Goal: Task Accomplishment & Management: Manage account settings

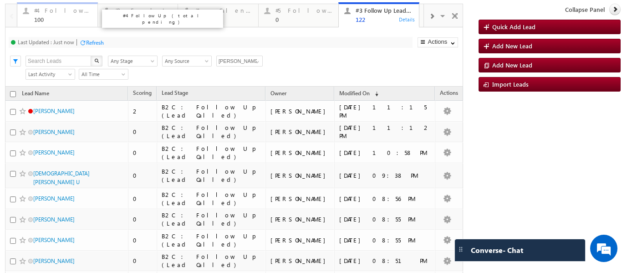
click at [62, 22] on div "100" at bounding box center [63, 19] width 58 height 7
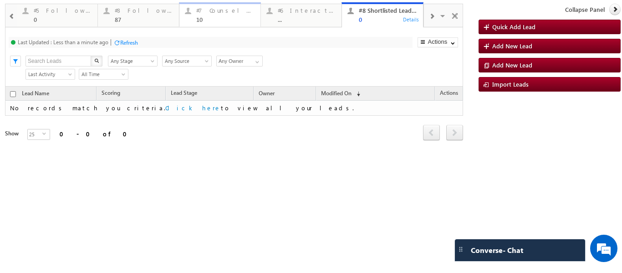
click at [210, 25] on link "#7 Counsel Today 10 Details" at bounding box center [220, 14] width 82 height 25
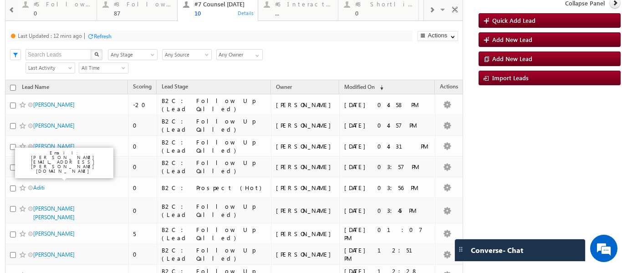
scroll to position [7, 0]
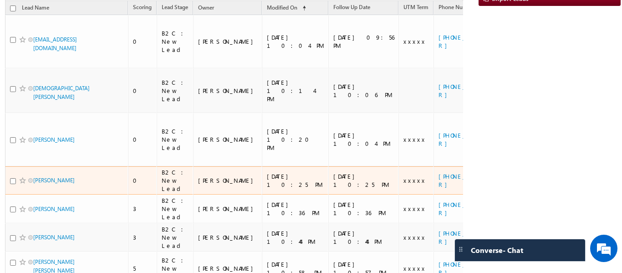
scroll to position [65, 0]
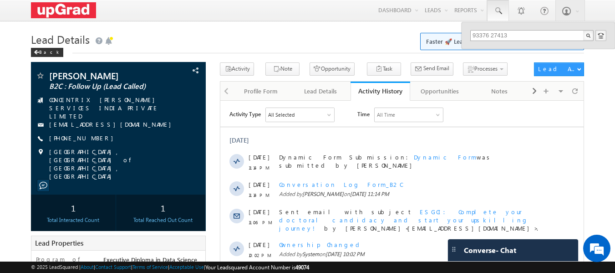
click at [490, 35] on input "93376 27413" at bounding box center [531, 35] width 123 height 11
type input "9337627413"
drag, startPoint x: 469, startPoint y: 34, endPoint x: 474, endPoint y: 35, distance: 5.2
click at [470, 34] on div "9337627413" at bounding box center [537, 41] width 153 height 39
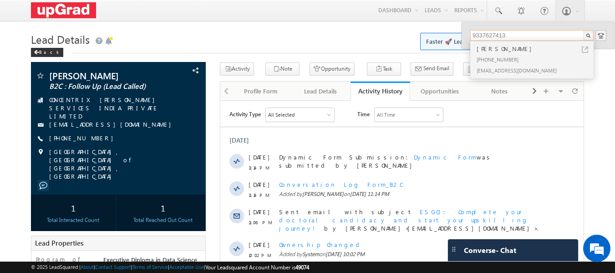
drag, startPoint x: 516, startPoint y: 37, endPoint x: 469, endPoint y: 46, distance: 47.7
click at [469, 46] on div "9337627413 Kumar Kumar +91-9337627413 Kumar88@gmail.com" at bounding box center [537, 35] width 153 height 26
click at [501, 51] on div "[PERSON_NAME]" at bounding box center [536, 49] width 122 height 10
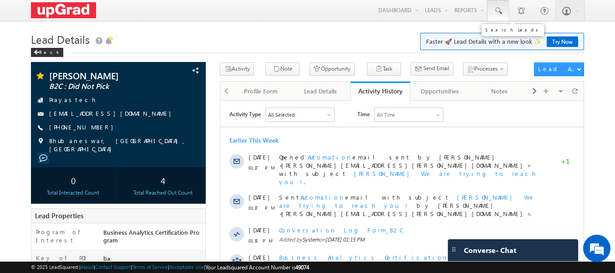
click at [496, 14] on span at bounding box center [497, 10] width 9 height 9
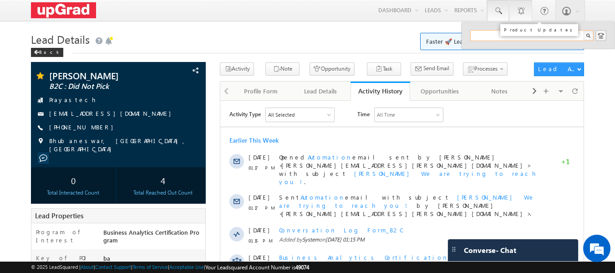
paste input "93376 27413"
click at [490, 31] on input "93376 27413" at bounding box center [531, 35] width 123 height 11
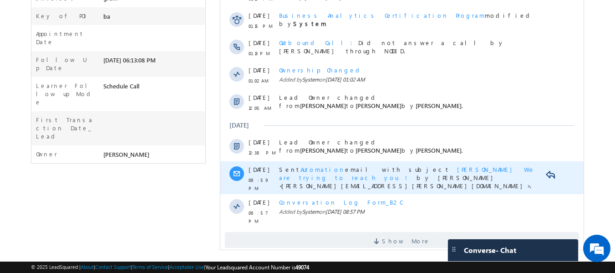
scroll to position [243, 0]
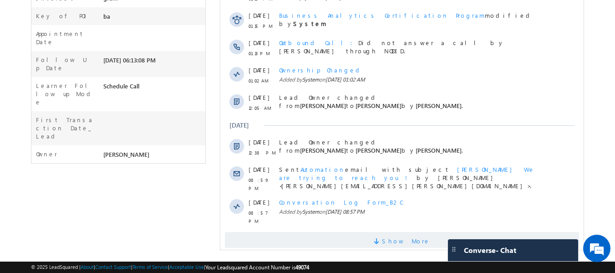
type input "9337627413"
click at [391, 232] on span "Show More" at bounding box center [406, 241] width 48 height 18
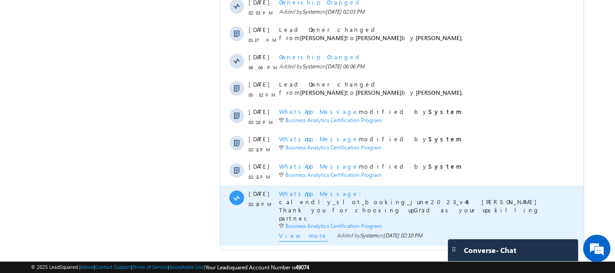
scroll to position [535, 0]
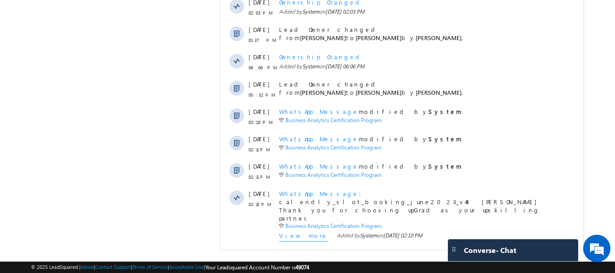
click at [399, 252] on span "Show More" at bounding box center [406, 261] width 48 height 18
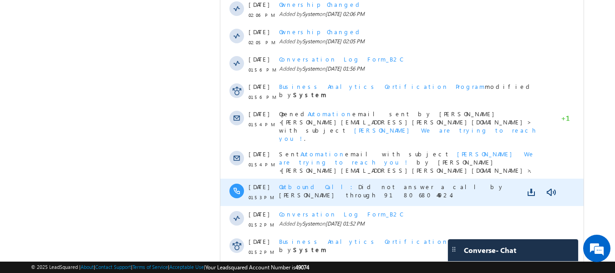
scroll to position [808, 0]
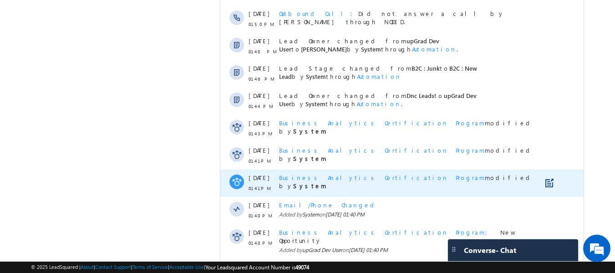
scroll to position [1081, 0]
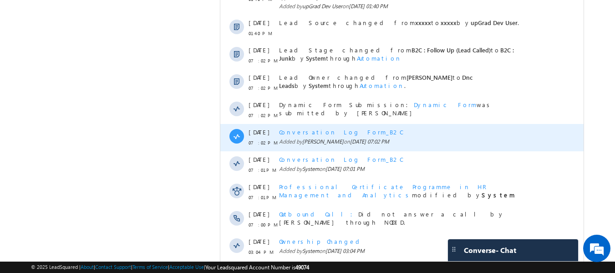
scroll to position [1354, 0]
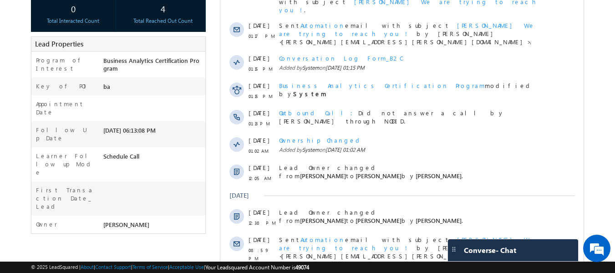
scroll to position [0, 0]
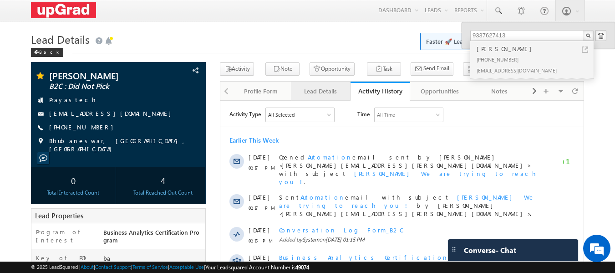
click at [325, 87] on div "Lead Details" at bounding box center [320, 91] width 44 height 11
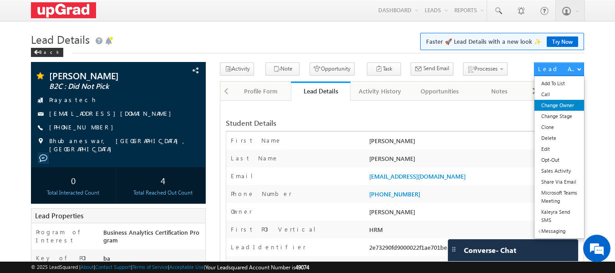
click at [559, 106] on link "Change Owner" at bounding box center [559, 105] width 50 height 11
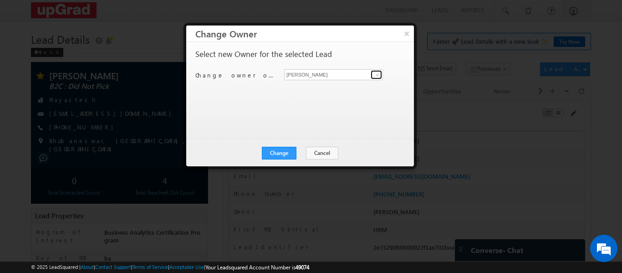
click at [377, 74] on span at bounding box center [377, 74] width 7 height 7
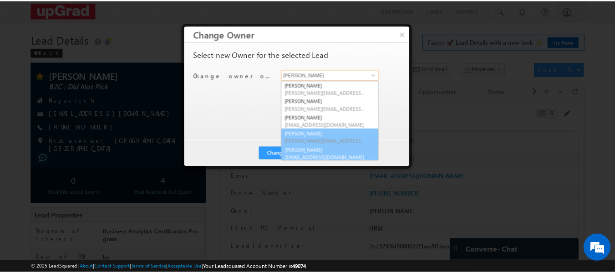
scroll to position [2, 0]
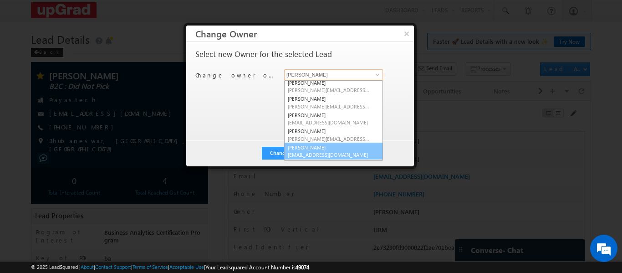
click at [325, 148] on link "[PERSON_NAME] [EMAIL_ADDRESS][DOMAIN_NAME]" at bounding box center [333, 150] width 99 height 17
type input "[PERSON_NAME]"
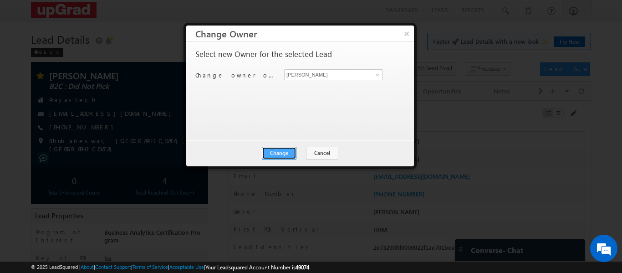
click at [285, 151] on button "Change" at bounding box center [279, 153] width 35 height 13
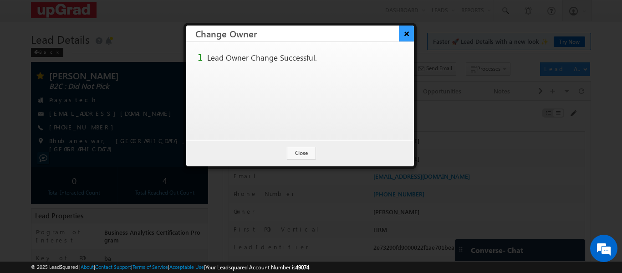
click at [400, 34] on button "×" at bounding box center [406, 33] width 15 height 16
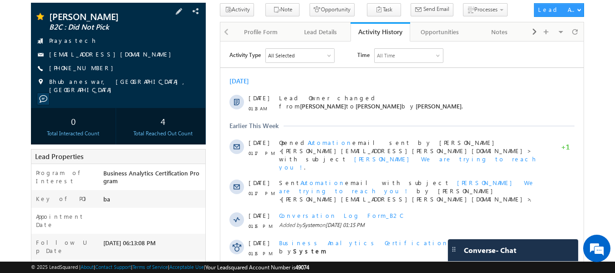
scroll to position [46, 0]
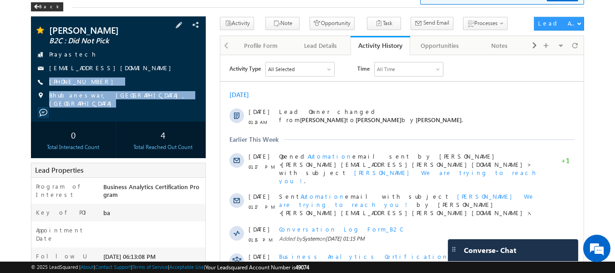
copy div "+91-9337627413 Bhubaneswar, Odisha, India"
drag, startPoint x: 47, startPoint y: 75, endPoint x: 166, endPoint y: 108, distance: 123.4
click at [166, 108] on div "Kumar Kumar B2C : Did Not Pick Prayastech Kumar88@gmail.com" at bounding box center [118, 68] width 175 height 105
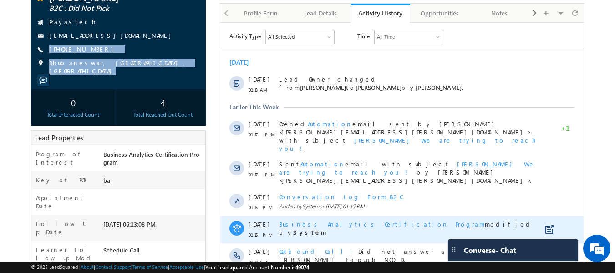
scroll to position [0, 0]
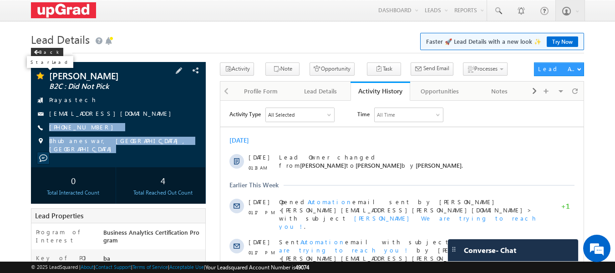
click at [42, 74] on span at bounding box center [39, 76] width 9 height 9
click at [171, 135] on div "Kumar Kumar B2C : Did Not Pick Prayastech Kumar88@gmail.com +91-9337627413" at bounding box center [118, 112] width 166 height 82
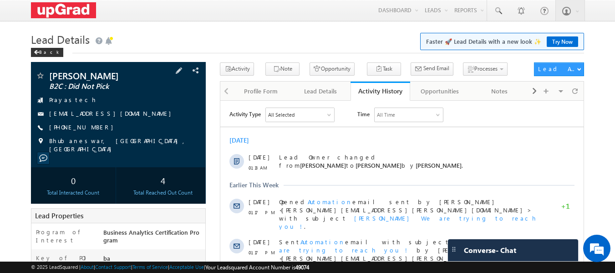
click at [142, 124] on div "+91-9337627413" at bounding box center [118, 127] width 166 height 9
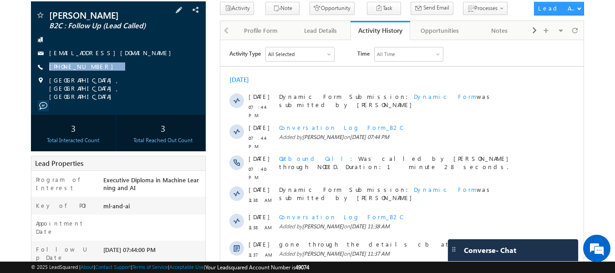
scroll to position [15, 0]
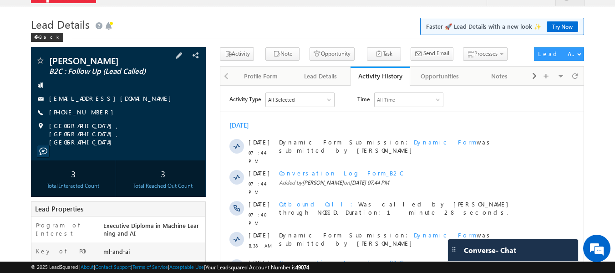
click at [121, 111] on div "[PHONE_NUMBER]" at bounding box center [118, 112] width 166 height 9
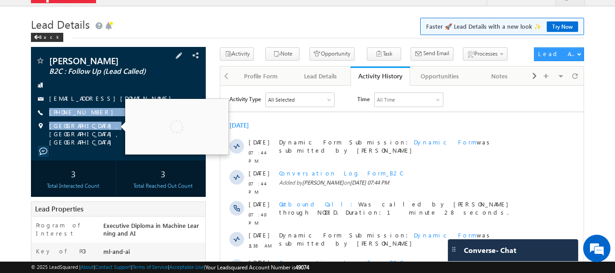
drag, startPoint x: 112, startPoint y: 114, endPoint x: 97, endPoint y: 123, distance: 17.6
click at [97, 123] on div "[PERSON_NAME] B2C : Follow Up (Lead Called) [EMAIL_ADDRESS][DOMAIN_NAME] [PHONE…" at bounding box center [118, 101] width 166 height 90
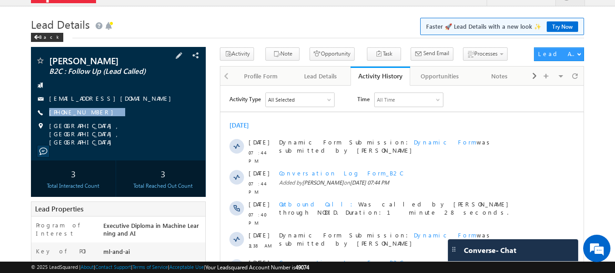
drag, startPoint x: 111, startPoint y: 113, endPoint x: 100, endPoint y: 118, distance: 12.4
click at [100, 118] on div "[PERSON_NAME] B2C : Follow Up (Lead Called) [EMAIL_ADDRESS][DOMAIN_NAME] [PHONE…" at bounding box center [118, 101] width 166 height 90
copy div "+91-7090870459"
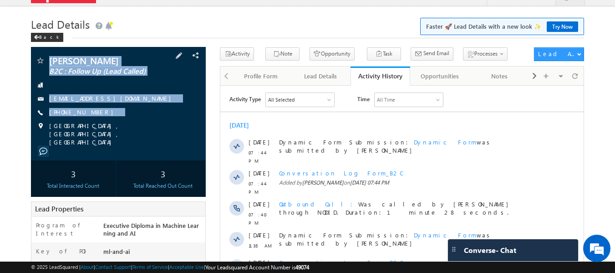
copy div "Raj Purohit B2C : Follow Up (Lead Called) rpurohit220@gmail.com +91-7090870459"
drag, startPoint x: 51, startPoint y: 51, endPoint x: 133, endPoint y: 131, distance: 114.9
click at [123, 134] on div "Raj Purohit B2C : Follow Up (Lead Called) rpurohit220@gmail.com" at bounding box center [118, 103] width 175 height 113
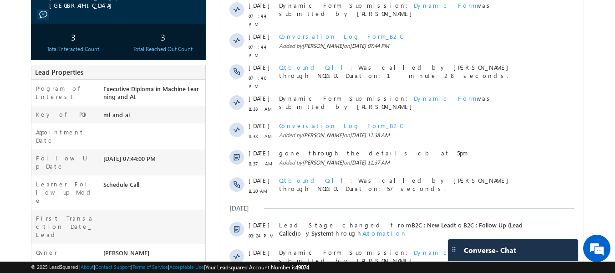
scroll to position [0, 0]
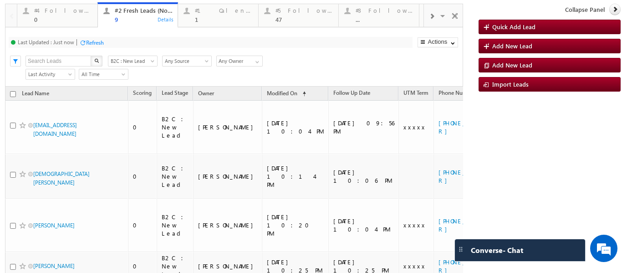
click at [429, 15] on span at bounding box center [431, 16] width 5 height 7
click at [429, 16] on span at bounding box center [431, 16] width 5 height 7
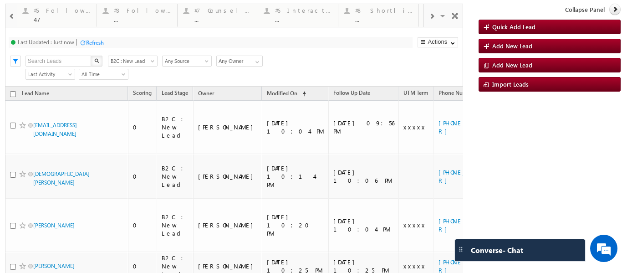
click at [429, 16] on span at bounding box center [431, 16] width 5 height 7
click at [301, 17] on div "..." at bounding box center [303, 19] width 58 height 7
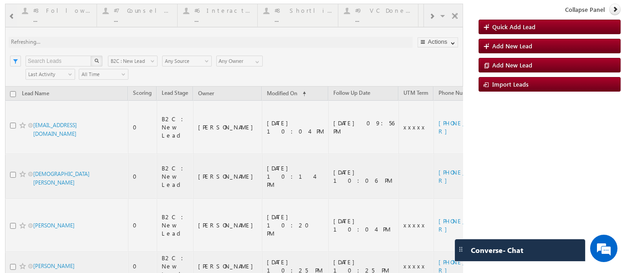
click at [301, 17] on div at bounding box center [234, 253] width 458 height 499
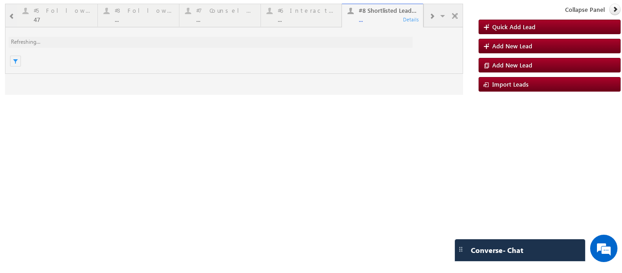
click at [382, 17] on div at bounding box center [234, 49] width 458 height 91
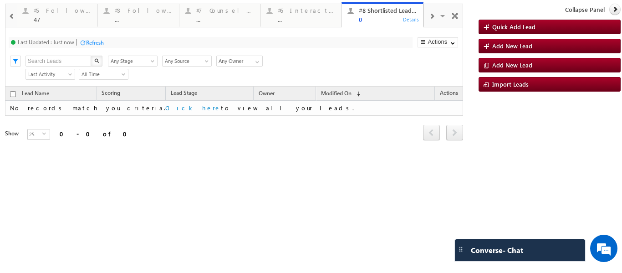
click at [207, 15] on p "#3 Follow Up Leads-Interacted" at bounding box center [244, 18] width 114 height 13
click at [216, 15] on div "#7 Counsel Today ..." at bounding box center [225, 14] width 59 height 18
click at [207, 20] on div "47" at bounding box center [226, 19] width 59 height 7
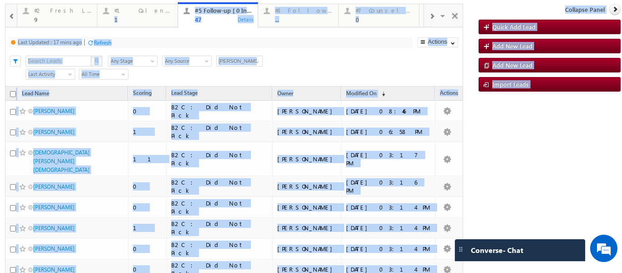
click at [307, 54] on div "Search X Lead Stage Any Stage Any Stage Lead Source Any Source Any Source Owner…" at bounding box center [241, 60] width 441 height 14
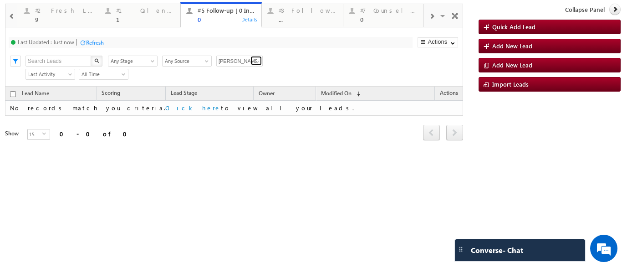
click at [257, 62] on span at bounding box center [256, 61] width 7 height 7
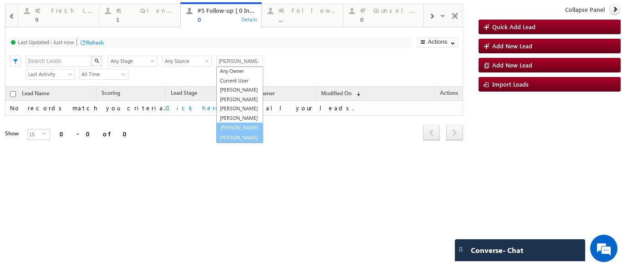
scroll to position [25, 0]
click at [232, 122] on link "Sphoorthi Valmiki" at bounding box center [239, 127] width 47 height 10
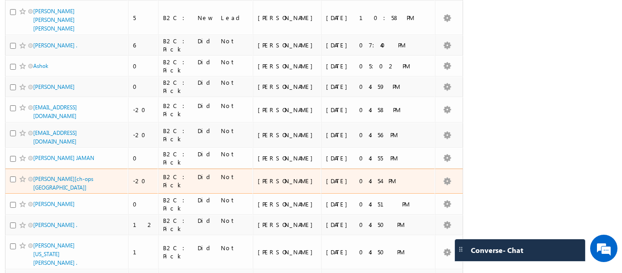
scroll to position [0, 0]
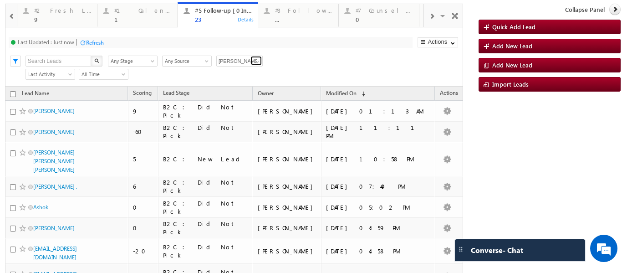
click at [256, 61] on span at bounding box center [256, 61] width 7 height 7
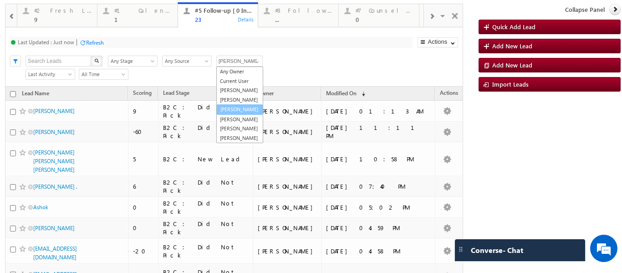
scroll to position [19, 0]
click at [238, 85] on link "Balamurugan Ranganathan" at bounding box center [239, 90] width 47 height 10
type input "Balamurugan Ranganathan"
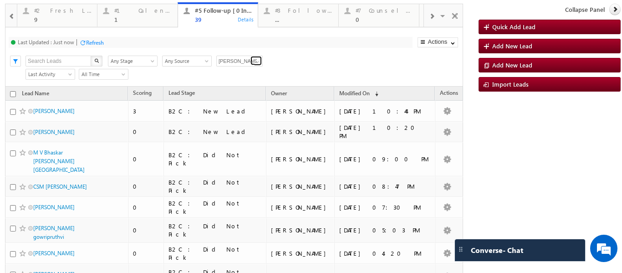
click at [256, 62] on span at bounding box center [256, 61] width 7 height 7
click at [305, 67] on div "Last Updated : Just now Refresh Refreshing... Search X Lead Stage Any Stage Any…" at bounding box center [234, 56] width 458 height 59
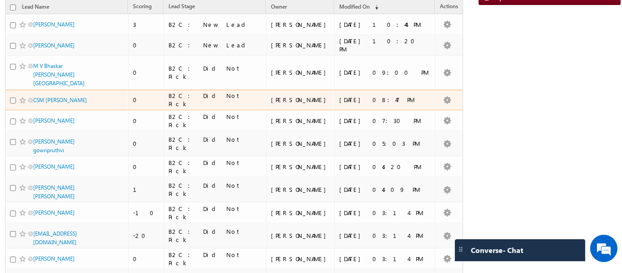
scroll to position [203, 0]
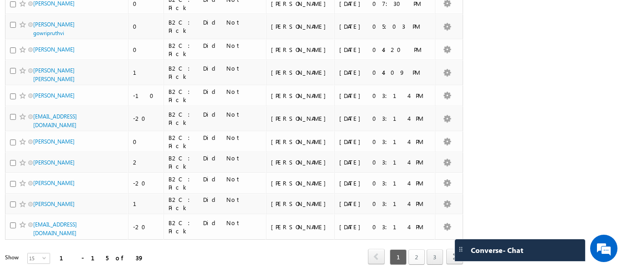
click at [412, 249] on link "2" at bounding box center [416, 256] width 16 height 15
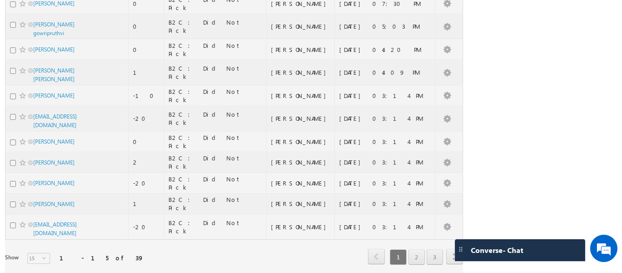
scroll to position [0, 0]
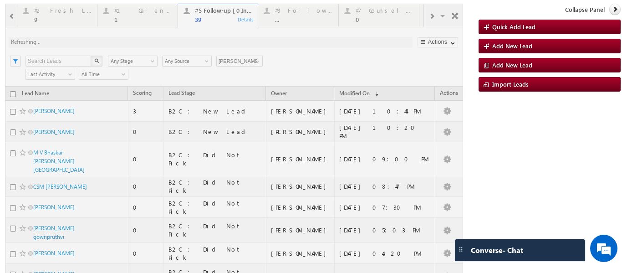
click at [136, 14] on div at bounding box center [234, 248] width 458 height 489
click at [136, 16] on div at bounding box center [234, 248] width 458 height 489
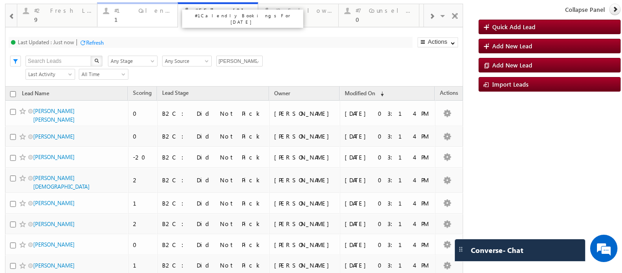
click at [131, 16] on div "1" at bounding box center [143, 19] width 58 height 7
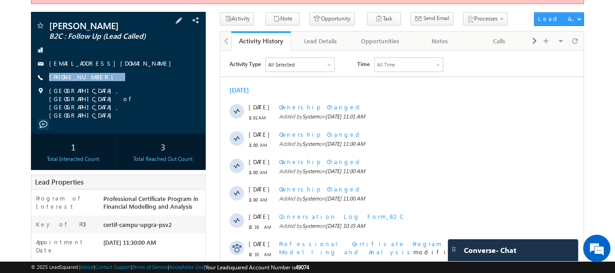
drag, startPoint x: 120, startPoint y: 70, endPoint x: 110, endPoint y: 76, distance: 11.5
click at [110, 76] on div "[PERSON_NAME] B2C : Follow Up (Lead Called) [EMAIL_ADDRESS][DOMAIN_NAME] [PHONE…" at bounding box center [118, 70] width 166 height 98
copy div "[PHONE_NUMBER]"
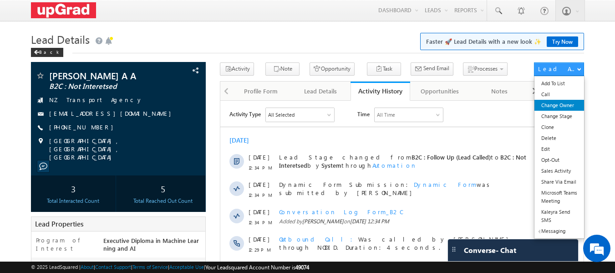
click at [548, 104] on link "Change Owner" at bounding box center [559, 105] width 50 height 11
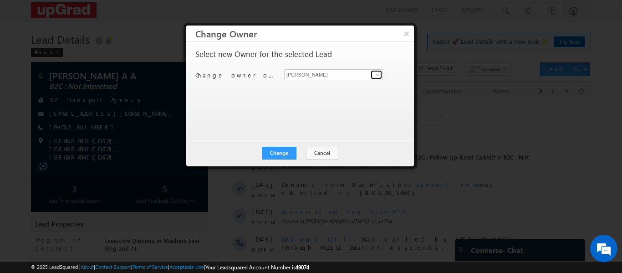
click at [376, 74] on span at bounding box center [377, 74] width 7 height 7
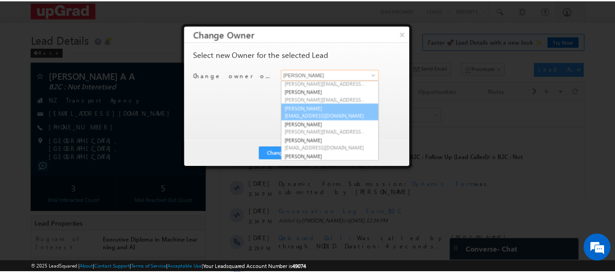
scroll to position [17, 0]
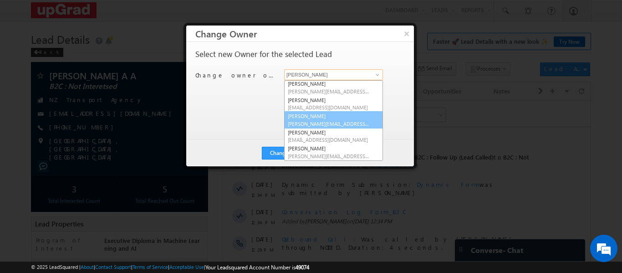
click at [313, 124] on span "[PERSON_NAME][EMAIL_ADDRESS][PERSON_NAME][DOMAIN_NAME]" at bounding box center [329, 123] width 82 height 7
type input "[PERSON_NAME]"
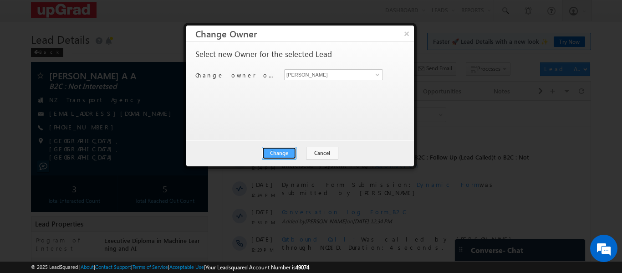
click at [287, 149] on button "Change" at bounding box center [279, 153] width 35 height 13
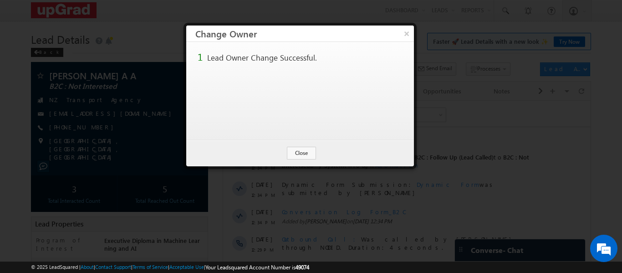
drag, startPoint x: 405, startPoint y: 33, endPoint x: 383, endPoint y: 42, distance: 24.1
click at [405, 34] on button "×" at bounding box center [406, 33] width 15 height 16
